Goal: Find specific page/section

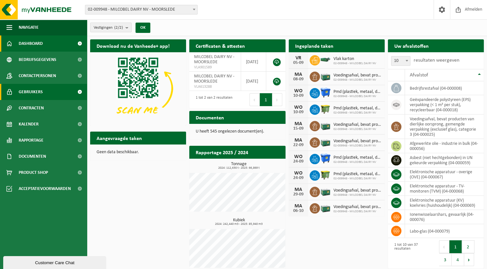
click at [46, 90] on link "Gebruikers" at bounding box center [43, 92] width 87 height 16
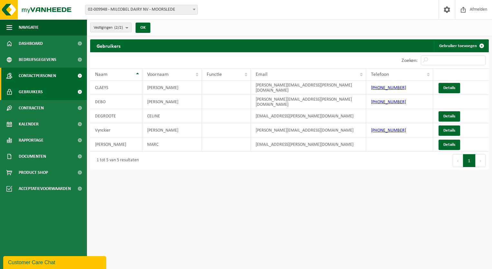
click at [50, 74] on span "Contactpersonen" at bounding box center [37, 76] width 37 height 16
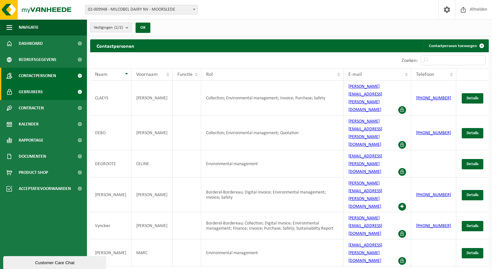
click at [32, 90] on span "Gebruikers" at bounding box center [31, 92] width 24 height 16
